Goal: Information Seeking & Learning: Learn about a topic

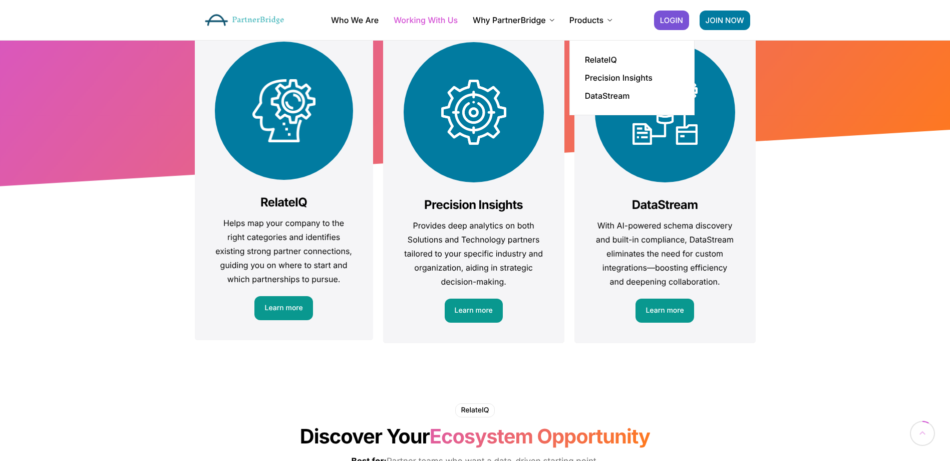
scroll to position [150, 0]
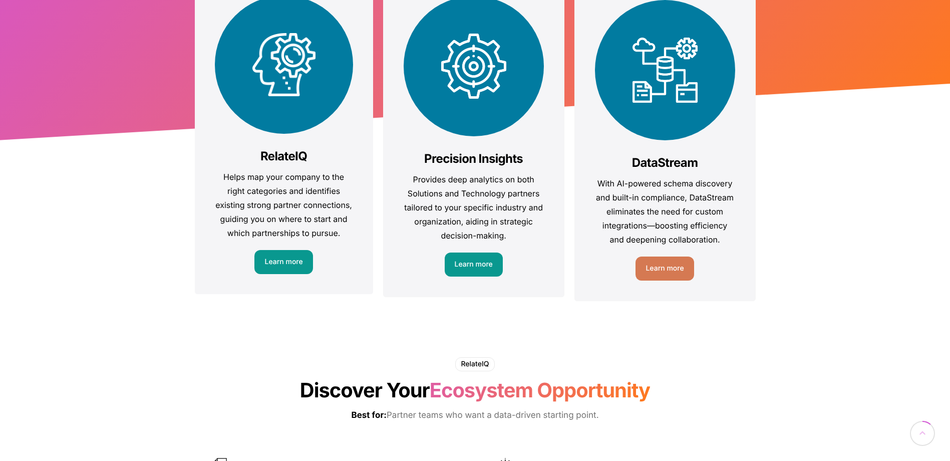
click at [739, 281] on div "DataStream With AI-powered schema discovery and built-in compliance, DataStream…" at bounding box center [665, 140] width 181 height 322
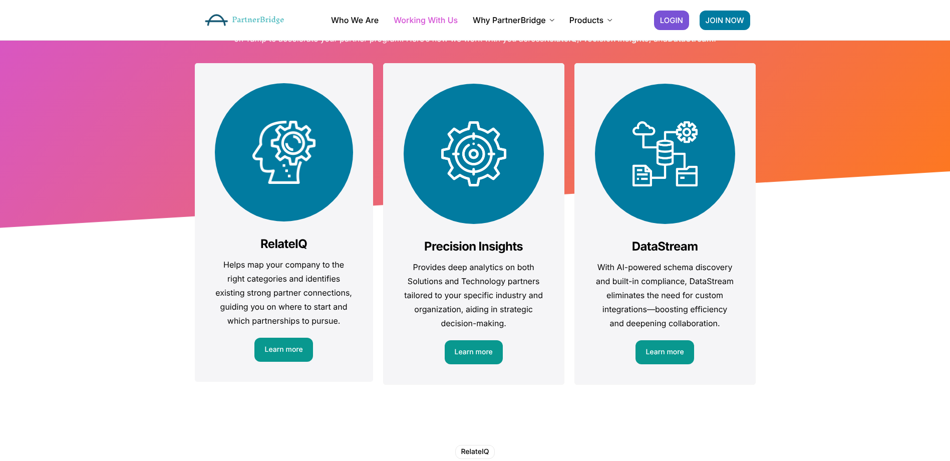
scroll to position [0, 0]
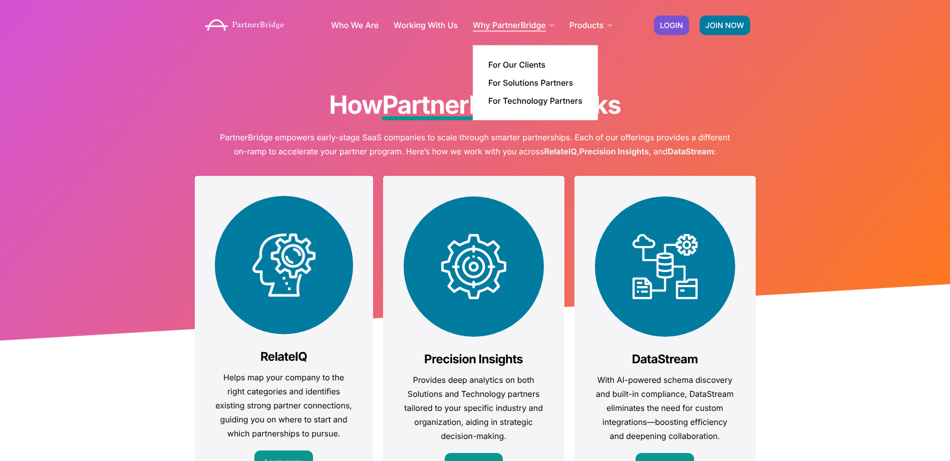
click at [519, 24] on link "Why PartnerBridge" at bounding box center [514, 25] width 82 height 8
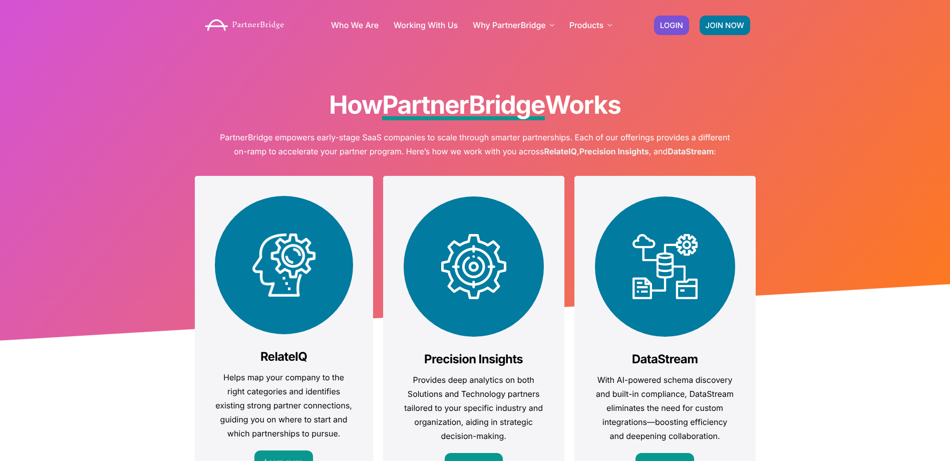
click at [75, 162] on div "How PartnerBridge Works PartnerBridge empowers early-stage SaaS companies to sc…" at bounding box center [475, 172] width 950 height 344
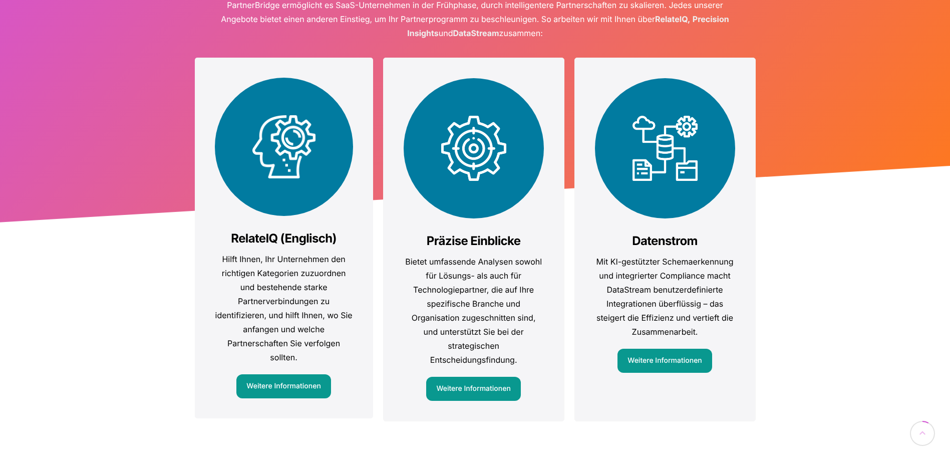
scroll to position [150, 0]
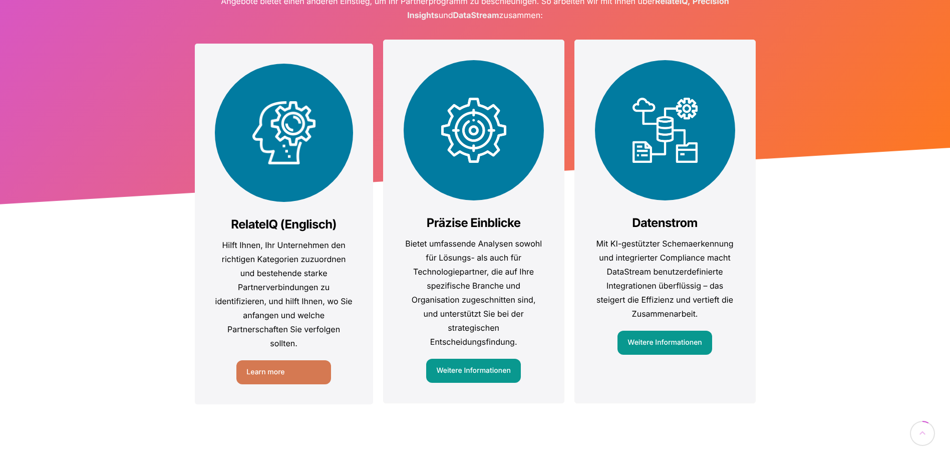
click at [280, 375] on link "Weitere Informationen" at bounding box center [283, 372] width 94 height 24
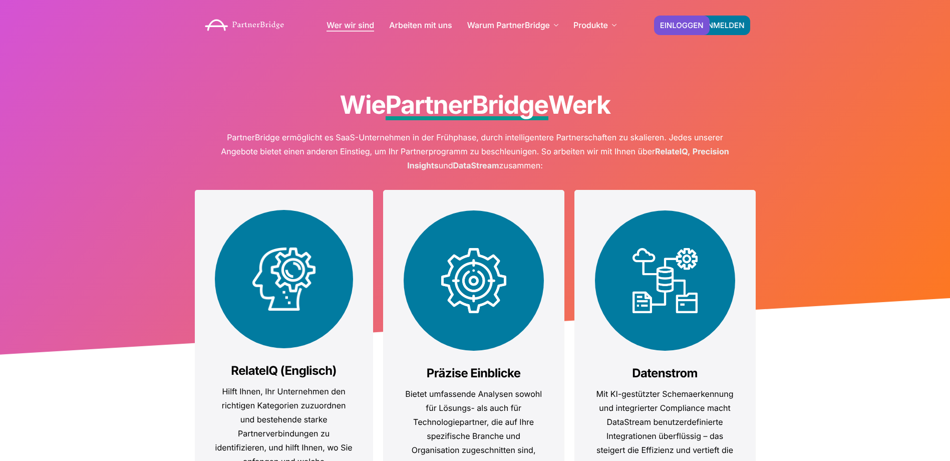
click at [350, 23] on link "Wer wir sind" at bounding box center [351, 25] width 48 height 8
click at [338, 28] on link "Wer wir sind" at bounding box center [351, 25] width 48 height 8
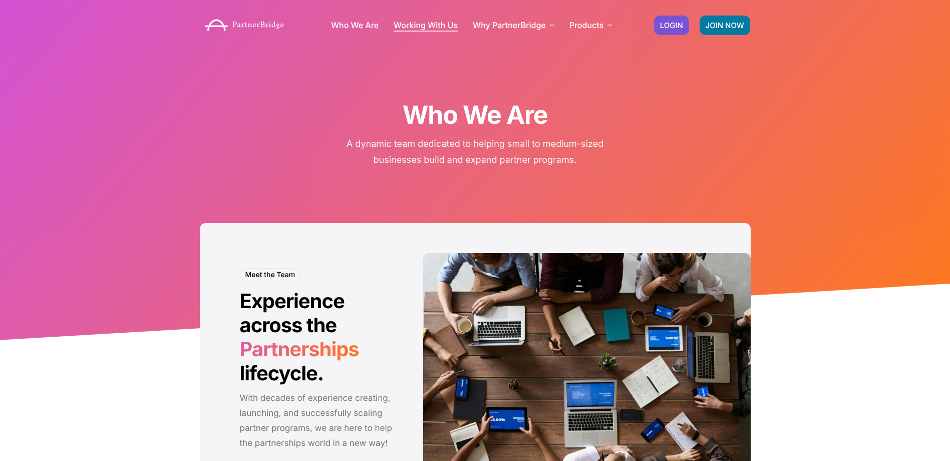
click at [447, 26] on link "Working With Us" at bounding box center [426, 25] width 64 height 8
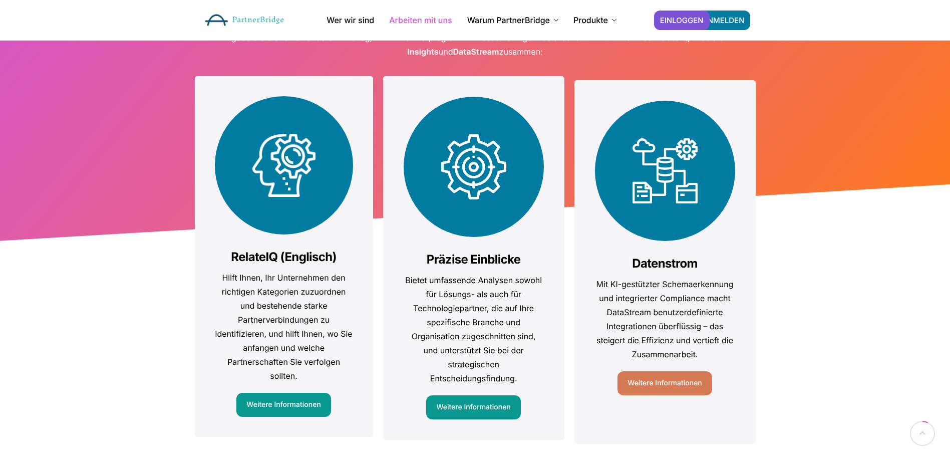
scroll to position [100, 0]
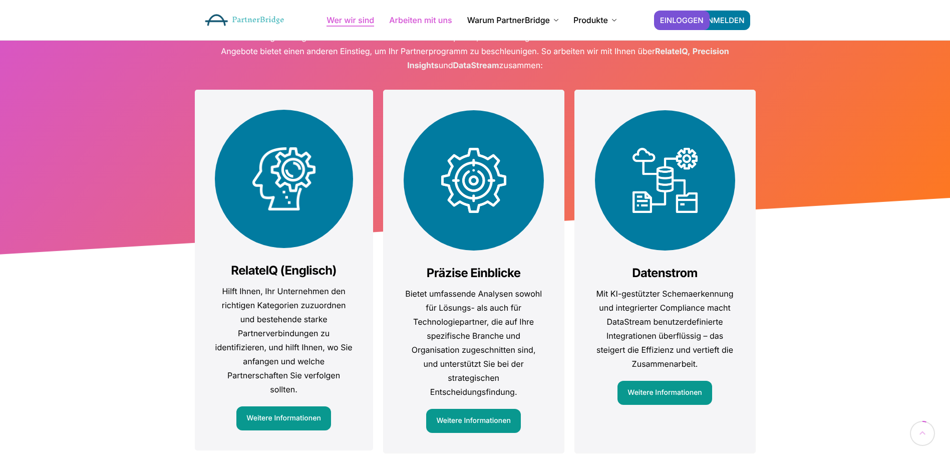
click at [363, 23] on link "Wer wir sind" at bounding box center [351, 20] width 48 height 8
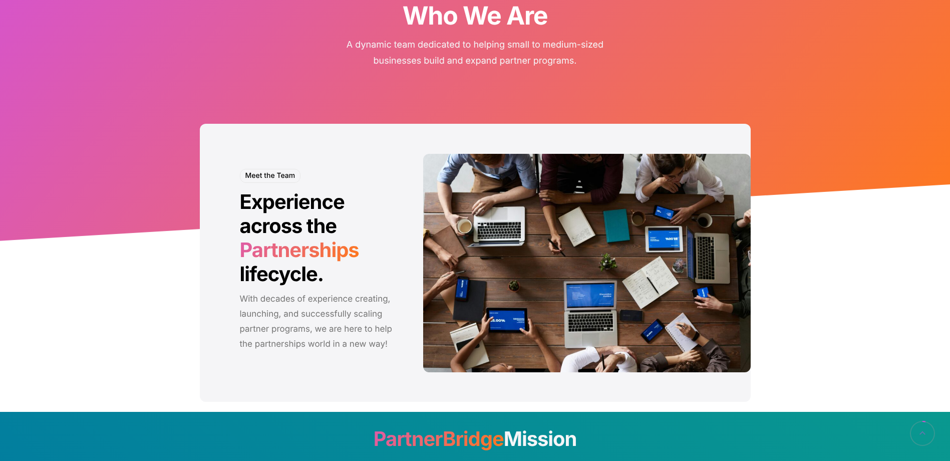
scroll to position [100, 0]
